Goal: Task Accomplishment & Management: Complete application form

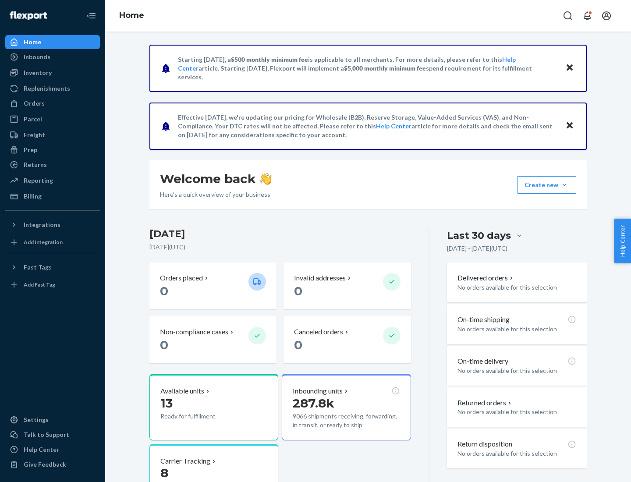
click at [564, 185] on button "Create new Create new inbound Create new order Create new product" at bounding box center [546, 185] width 59 height 18
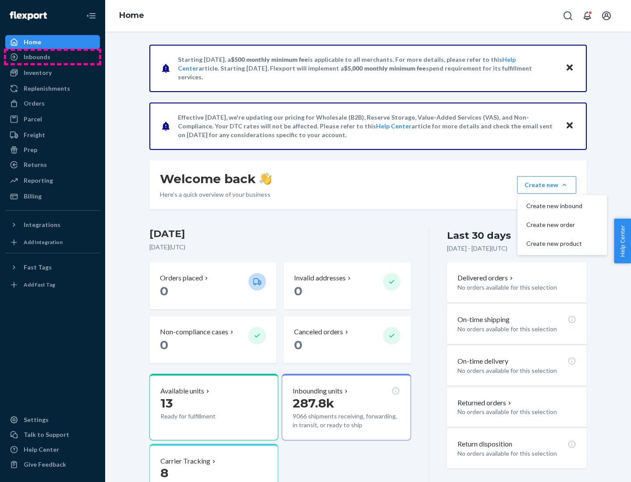
click at [53, 57] on div "Inbounds" at bounding box center [52, 57] width 93 height 12
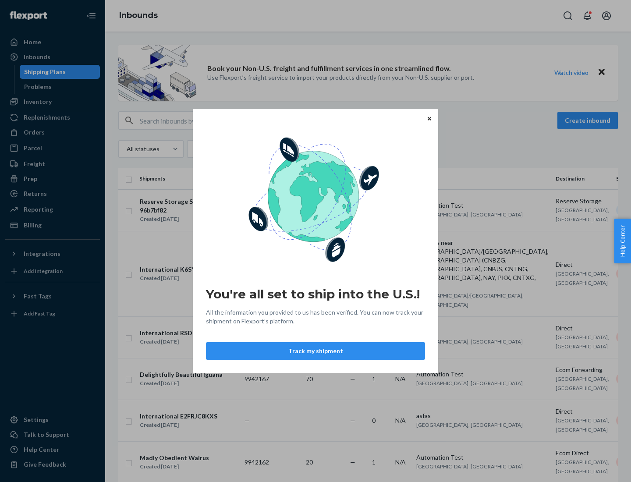
click at [315, 351] on button "Track my shipment" at bounding box center [315, 351] width 219 height 18
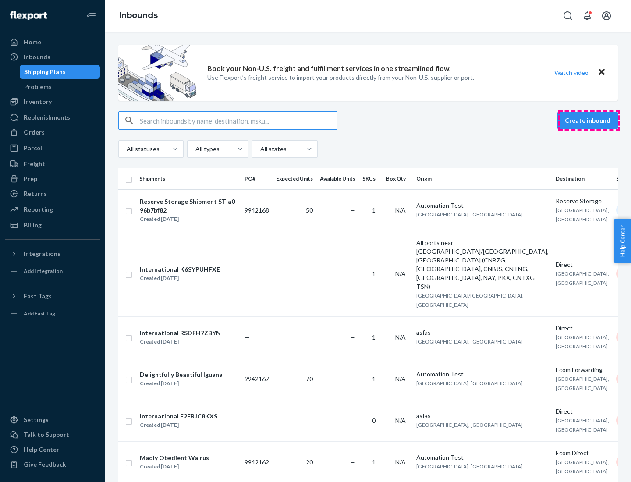
click at [589, 120] on button "Create inbound" at bounding box center [587, 121] width 60 height 18
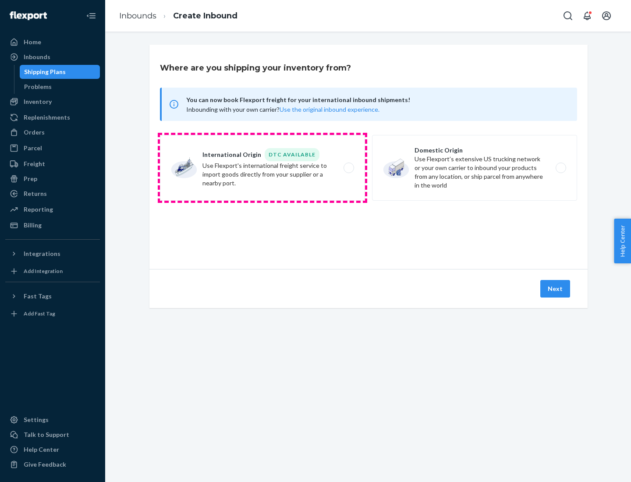
click at [262, 168] on label "International Origin DTC Available Use Flexport's international freight service…" at bounding box center [262, 168] width 205 height 66
click at [348, 168] on input "International Origin DTC Available Use Flexport's international freight service…" at bounding box center [351, 168] width 6 height 6
radio input "true"
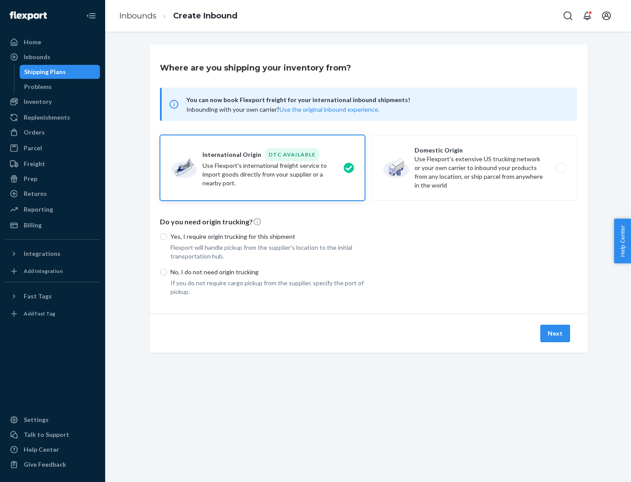
click at [268, 272] on p "No, I do not need origin trucking" at bounding box center [267, 272] width 194 height 9
click at [167, 272] on input "No, I do not need origin trucking" at bounding box center [163, 271] width 7 height 7
radio input "true"
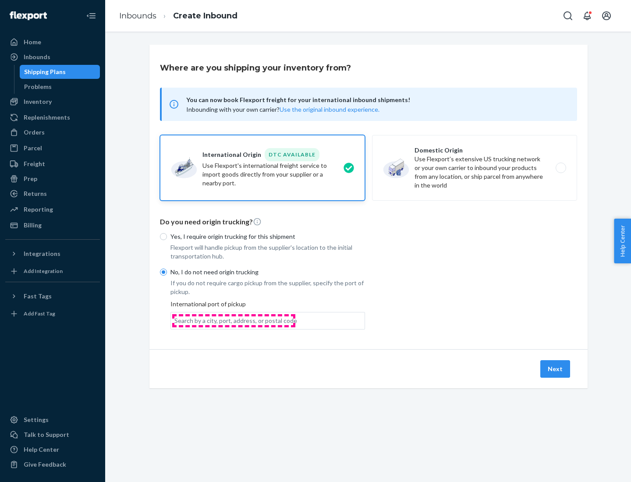
click at [233, 320] on div "Search by a city, port, address, or postal code" at bounding box center [235, 320] width 123 height 9
click at [175, 320] on input "Search by a city, port, address, or postal code" at bounding box center [174, 320] width 1 height 9
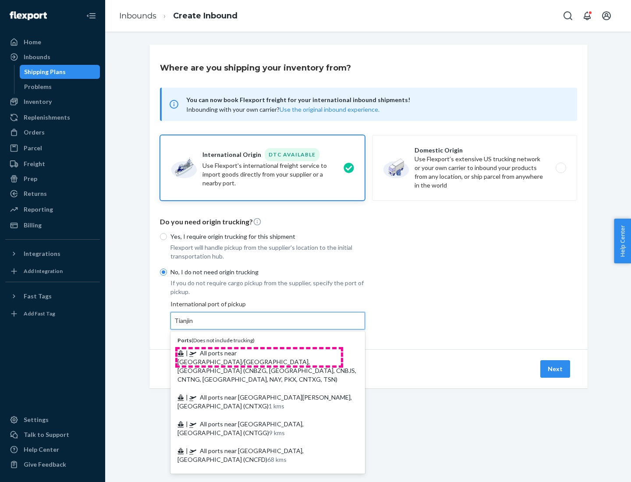
click at [259, 353] on span "| All ports near [GEOGRAPHIC_DATA]/[GEOGRAPHIC_DATA], [GEOGRAPHIC_DATA] (CNBZG,…" at bounding box center [266, 366] width 179 height 34
click at [194, 325] on input "Tianjin" at bounding box center [183, 320] width 19 height 9
type input "All ports near [GEOGRAPHIC_DATA]/[GEOGRAPHIC_DATA], [GEOGRAPHIC_DATA] (CNBZG, […"
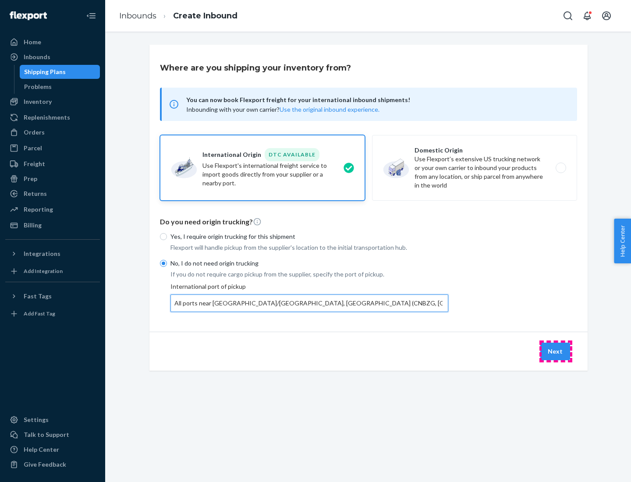
click at [555, 351] on button "Next" at bounding box center [555, 351] width 30 height 18
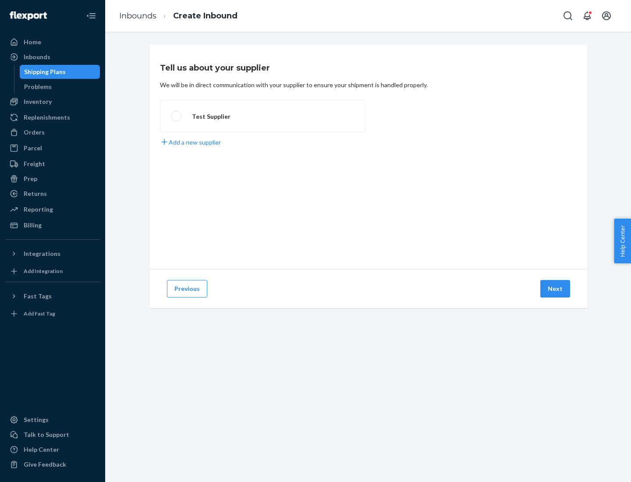
click at [262, 116] on label "Test Supplier" at bounding box center [262, 116] width 205 height 32
click at [176, 116] on input "Test Supplier" at bounding box center [174, 116] width 6 height 6
radio input "true"
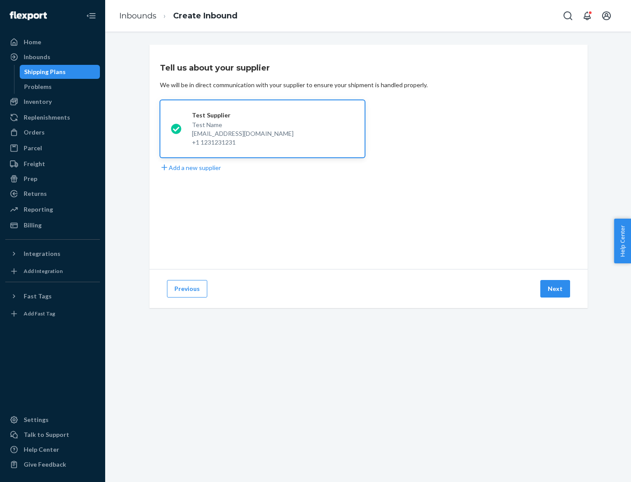
click at [555, 289] on button "Next" at bounding box center [555, 289] width 30 height 18
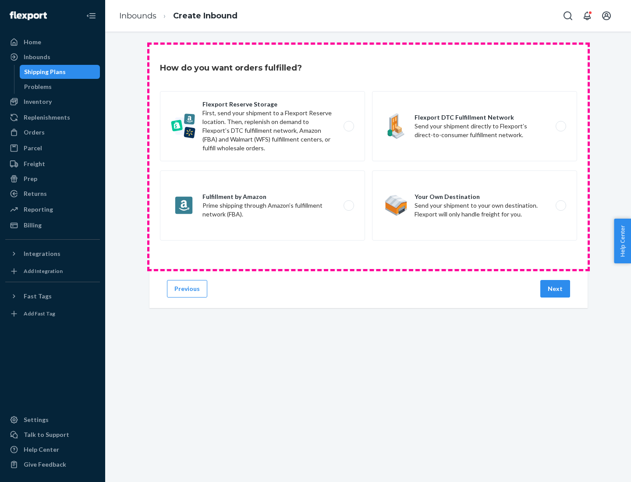
click at [368, 157] on div "Flexport Reserve Storage First, send your shipment to a Flexport Reserve locati…" at bounding box center [368, 167] width 417 height 152
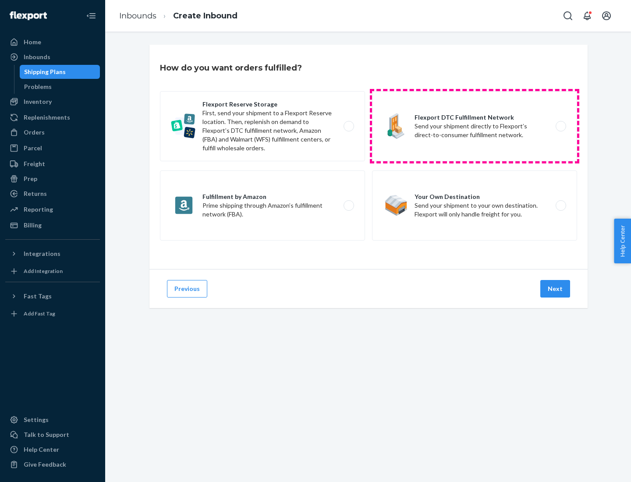
click at [474, 126] on label "Flexport DTC Fulfillment Network Send your shipment directly to Flexport’s dire…" at bounding box center [474, 126] width 205 height 70
click at [560, 126] on input "Flexport DTC Fulfillment Network Send your shipment directly to Flexport’s dire…" at bounding box center [563, 127] width 6 height 6
radio input "true"
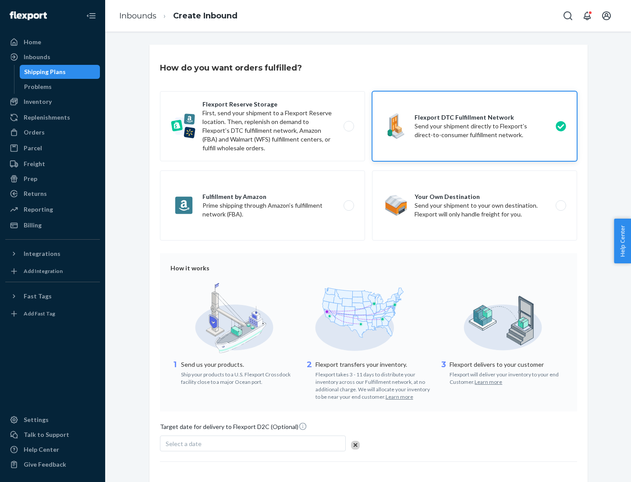
scroll to position [64, 0]
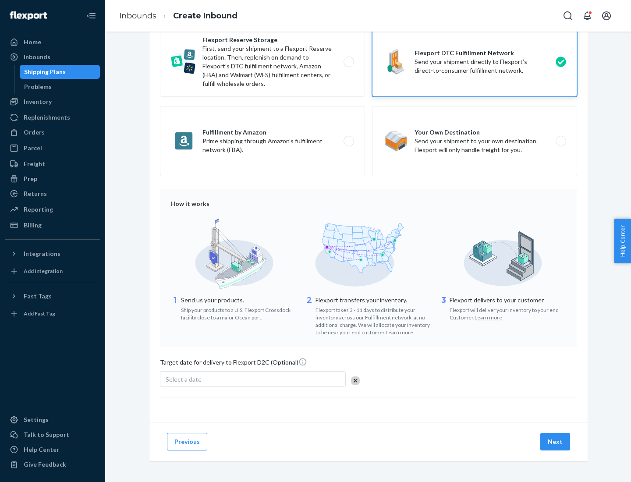
click at [555, 441] on button "Next" at bounding box center [555, 442] width 30 height 18
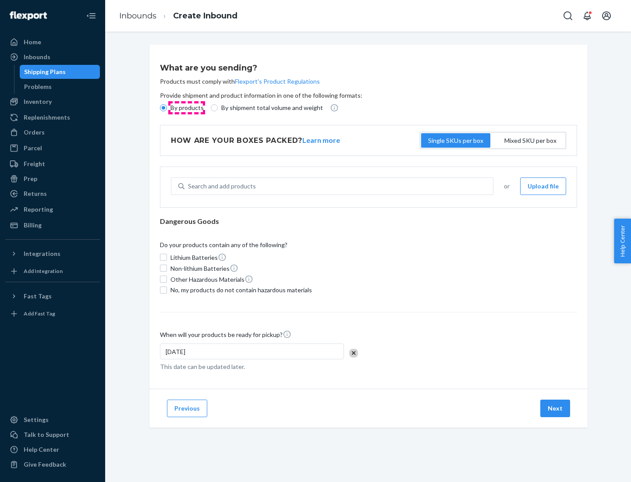
click at [186, 108] on p "By products" at bounding box center [186, 107] width 33 height 9
click at [167, 108] on input "By products" at bounding box center [163, 107] width 7 height 7
click at [220, 186] on div "Search and add products" at bounding box center [222, 186] width 68 height 9
click at [189, 186] on input "Search and add products" at bounding box center [188, 186] width 1 height 9
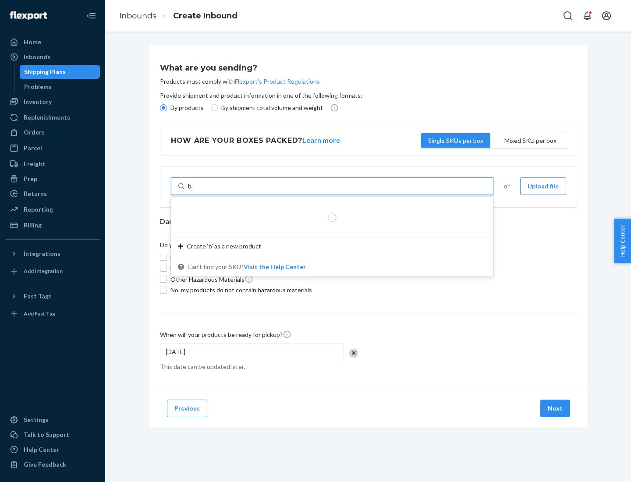
type input "basic"
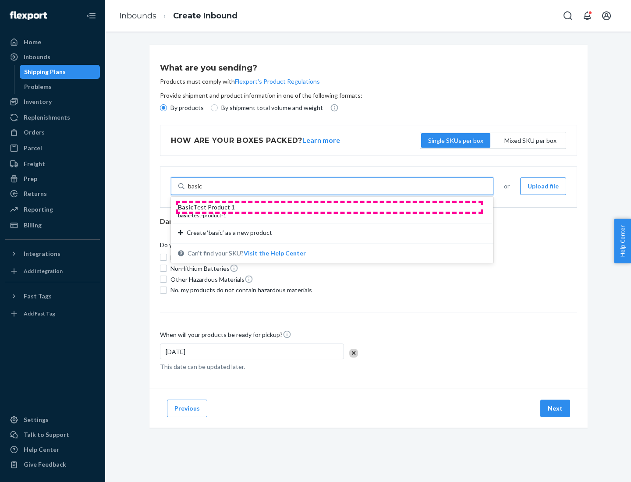
click at [329, 207] on div "Basic Test Product 1" at bounding box center [328, 207] width 301 height 9
click at [202, 191] on input "basic" at bounding box center [195, 186] width 14 height 9
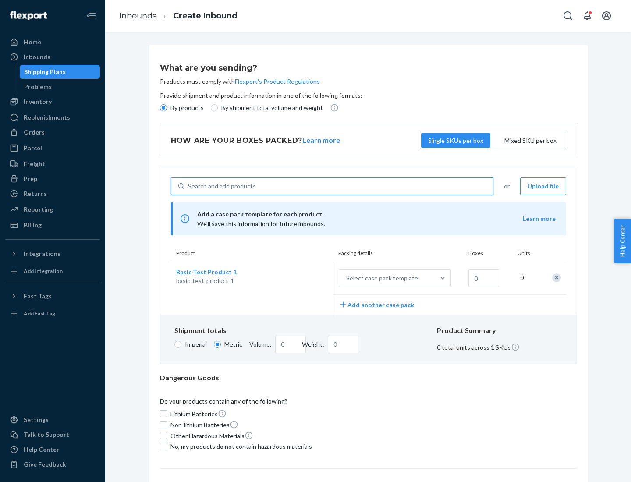
scroll to position [21, 0]
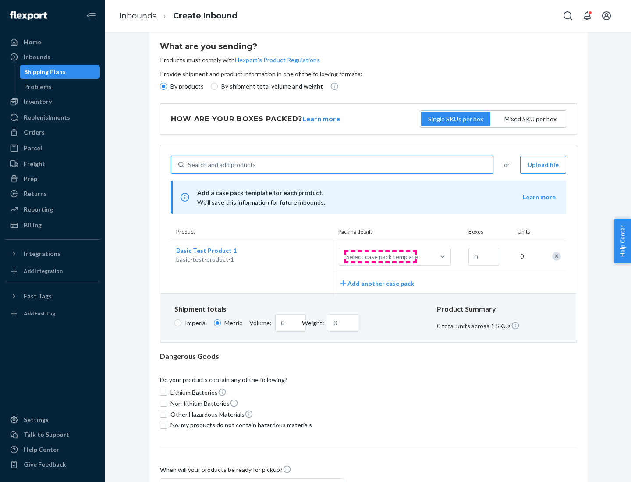
click at [380, 257] on div "Select case pack template" at bounding box center [382, 256] width 72 height 9
click at [303, 257] on input "Select case pack template" at bounding box center [303, 257] width 0 height 0
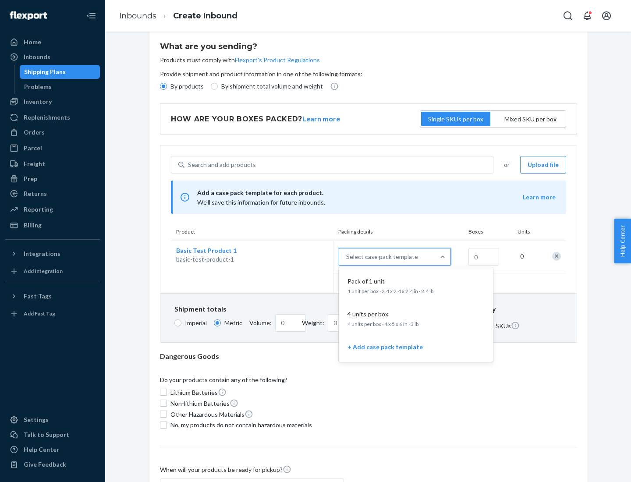
scroll to position [50, 0]
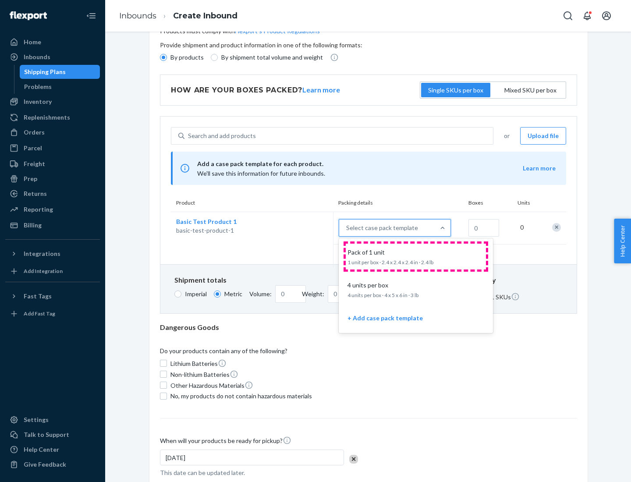
click at [416, 256] on div "Pack of 1 unit" at bounding box center [414, 252] width 140 height 9
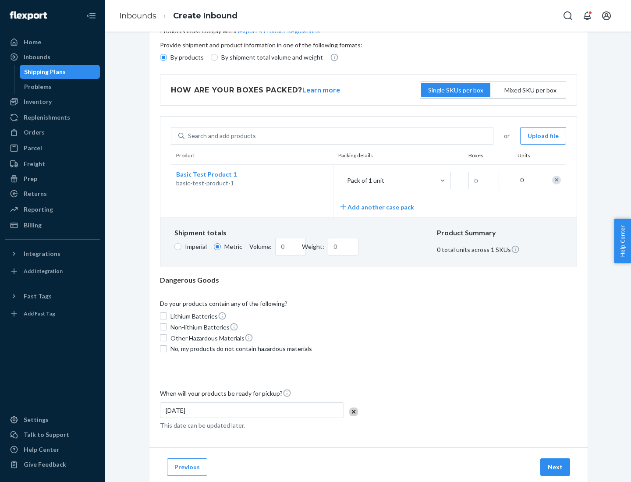
scroll to position [0, 0]
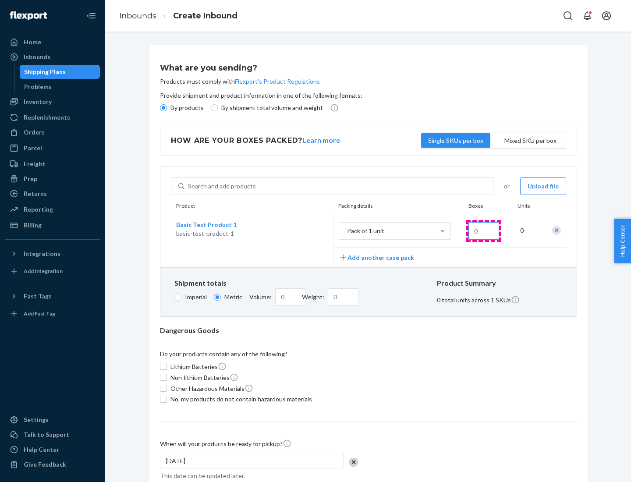
type input "1.09"
type input "10"
type input "0.02"
type input "108.86"
type input "100"
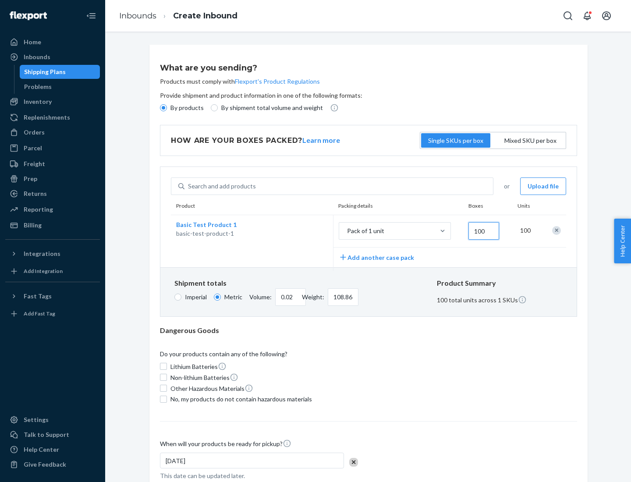
type input "0.23"
type input "1088.62"
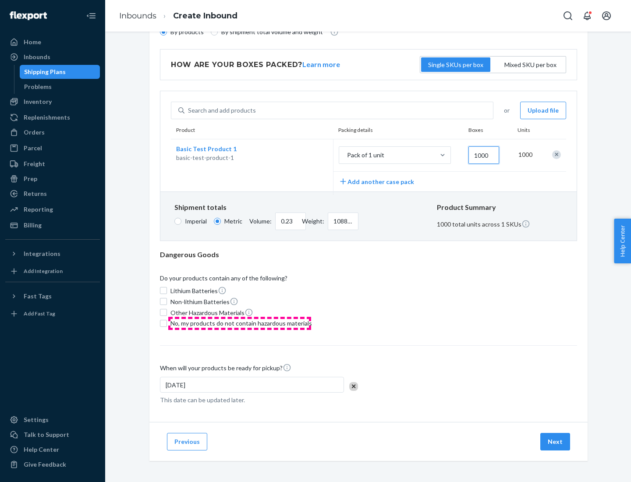
type input "1000"
click at [240, 323] on span "No, my products do not contain hazardous materials" at bounding box center [240, 323] width 141 height 9
click at [167, 323] on input "No, my products do not contain hazardous materials" at bounding box center [163, 323] width 7 height 7
checkbox input "true"
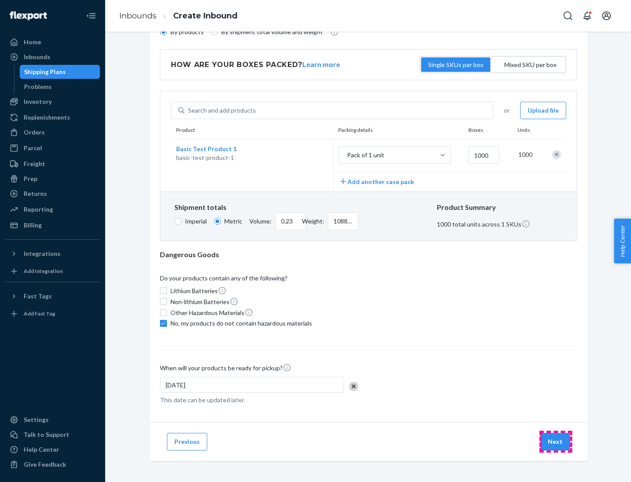
click at [555, 441] on button "Next" at bounding box center [555, 442] width 30 height 18
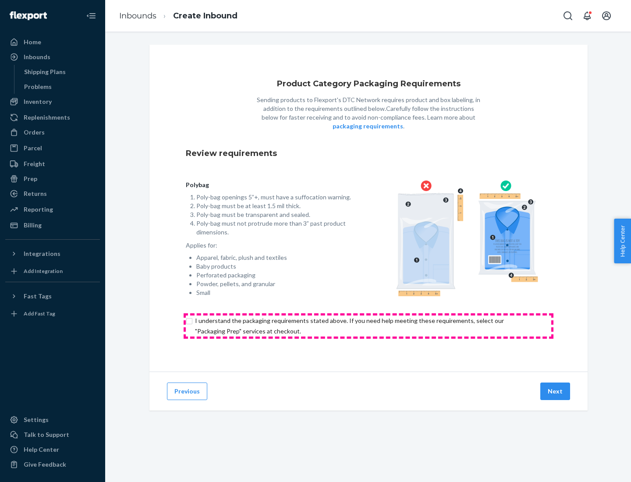
click at [368, 325] on input "checkbox" at bounding box center [368, 325] width 365 height 21
checkbox input "true"
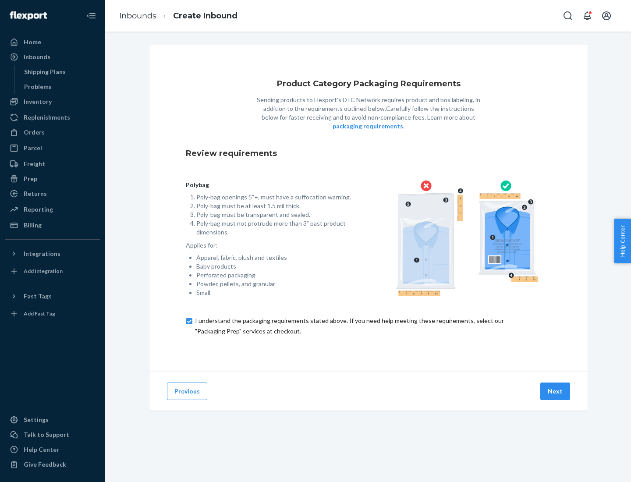
click at [555, 391] on button "Next" at bounding box center [555, 391] width 30 height 18
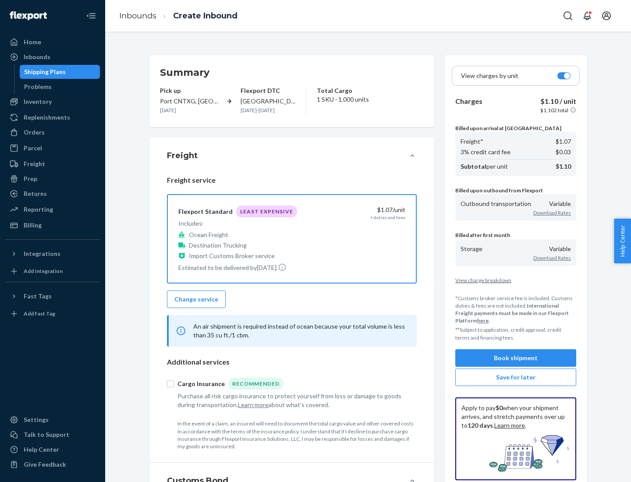
scroll to position [101, 0]
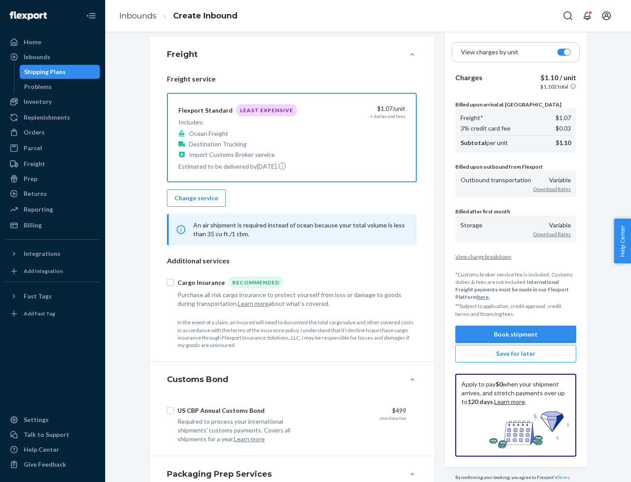
click at [515, 334] on button "Book shipment" at bounding box center [515, 334] width 121 height 18
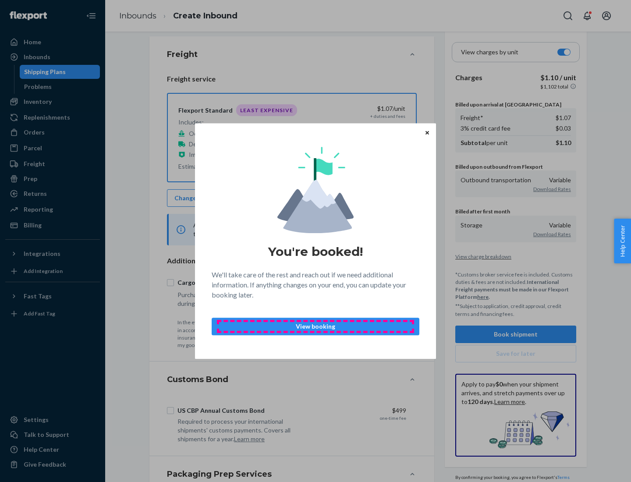
click at [315, 326] on p "View booking" at bounding box center [315, 326] width 193 height 9
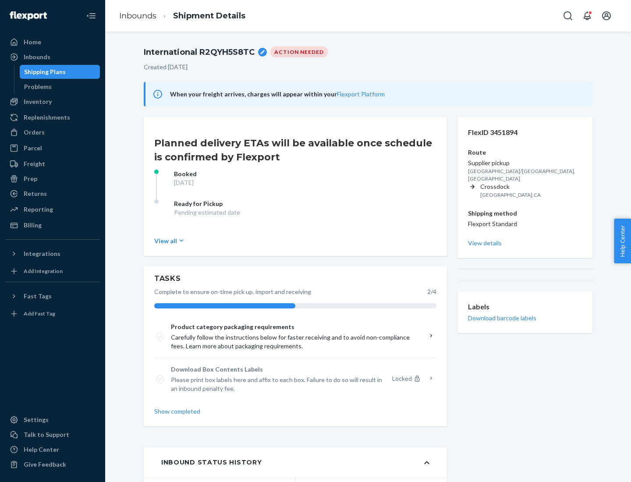
scroll to position [70, 0]
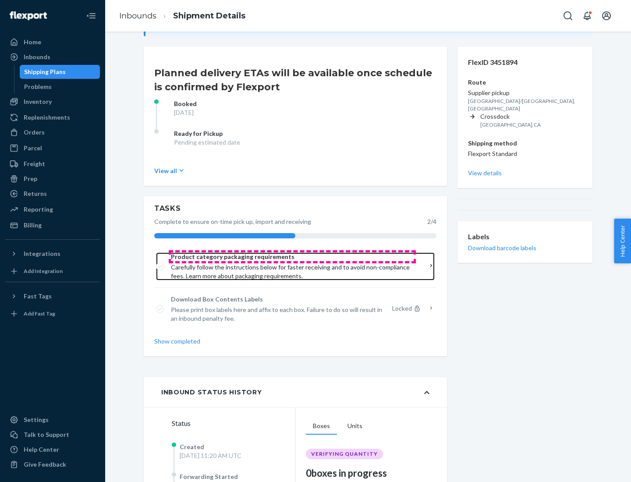
click at [292, 257] on span "Product category packaging requirements" at bounding box center [292, 256] width 243 height 9
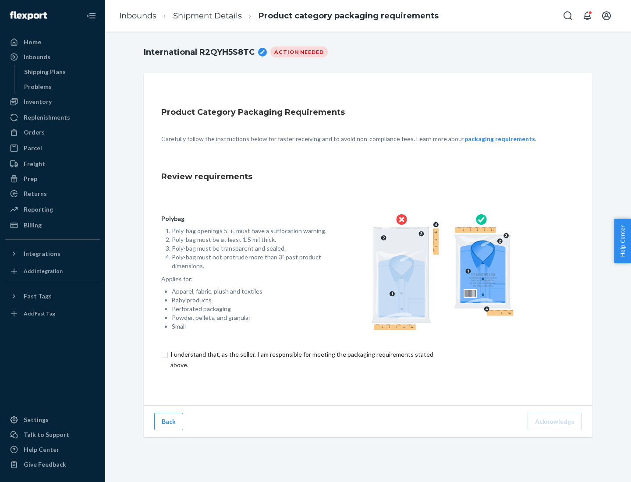
click at [301, 359] on input "checkbox" at bounding box center [306, 359] width 291 height 21
checkbox input "true"
click at [555, 421] on button "Acknowledge" at bounding box center [554, 422] width 54 height 18
